Goal: Download file/media

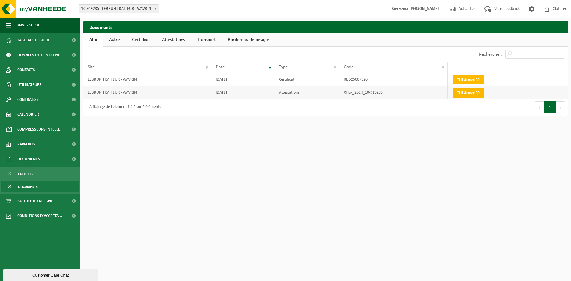
click at [464, 94] on link "Télécharger" at bounding box center [469, 93] width 32 height 10
drag, startPoint x: 402, startPoint y: 143, endPoint x: 401, endPoint y: 130, distance: 13.4
click at [400, 143] on html "Site: 10-919285 - LEBRUN TRAITEUR - WAVRIN 10-919285 - LEBRUN TRAITEUR - WAVRIN…" at bounding box center [285, 140] width 571 height 281
click at [470, 79] on link "Télécharger" at bounding box center [469, 80] width 32 height 10
click at [375, 157] on html "Site: 10-919285 - LEBRUN TRAITEUR - WAVRIN 10-919285 - LEBRUN TRAITEUR - WAVRIN…" at bounding box center [285, 140] width 571 height 281
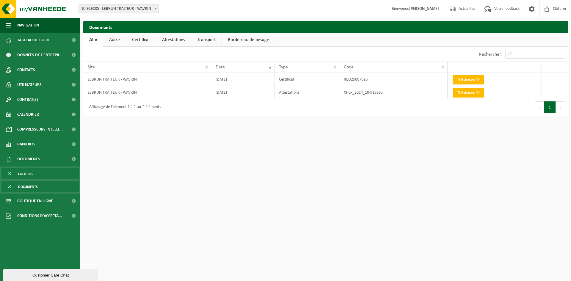
click at [38, 174] on link "Factures" at bounding box center [39, 173] width 77 height 11
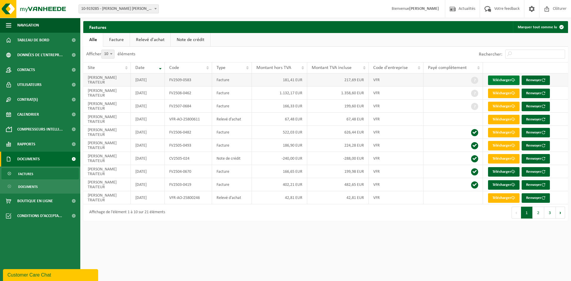
click at [507, 79] on link "Télécharger" at bounding box center [504, 81] width 32 height 10
